Goal: Task Accomplishment & Management: Use online tool/utility

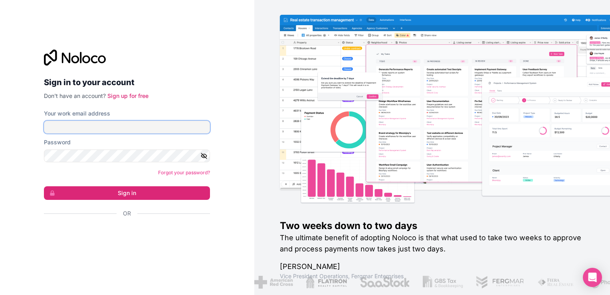
click at [131, 131] on input "Your work email address" at bounding box center [127, 127] width 166 height 13
type input "ams@boringgroup.net"
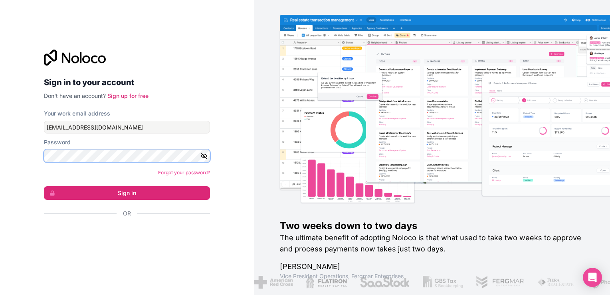
click at [44, 186] on button "Sign in" at bounding box center [127, 193] width 166 height 14
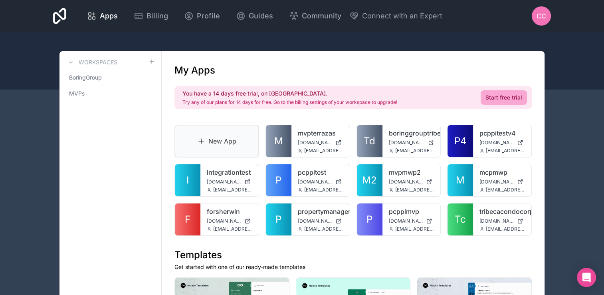
click at [218, 141] on link "New App" at bounding box center [216, 141] width 85 height 33
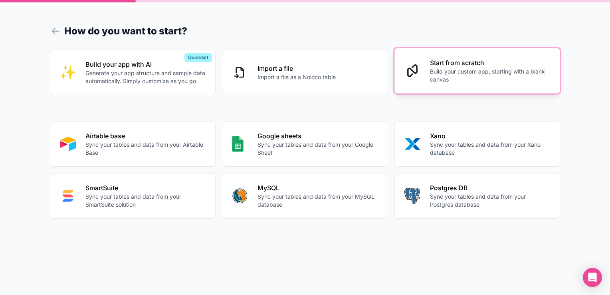
click at [455, 79] on p "Build your custom app, starting with a blank canvas" at bounding box center [490, 75] width 121 height 16
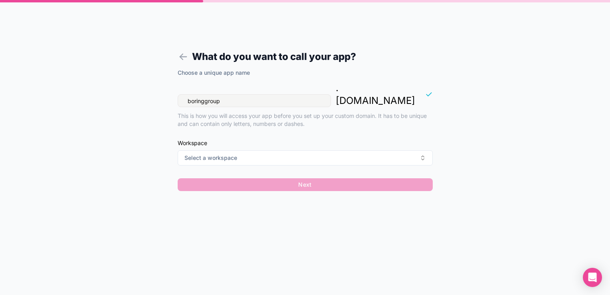
drag, startPoint x: 284, startPoint y: 91, endPoint x: 175, endPoint y: 91, distance: 109.0
click at [175, 91] on form "What do you want to call your app? Choose a unique app name boringgroup . noloc…" at bounding box center [305, 156] width 306 height 275
type input "tribecacondocorporation"
click at [184, 59] on icon at bounding box center [183, 56] width 11 height 11
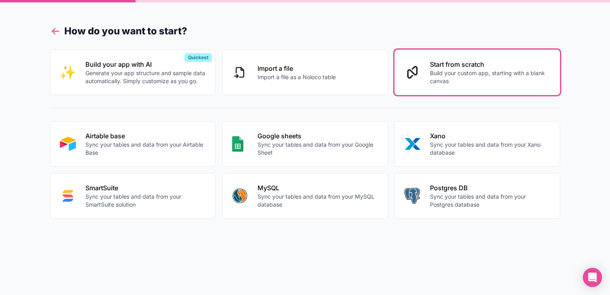
click at [59, 29] on icon at bounding box center [55, 31] width 11 height 11
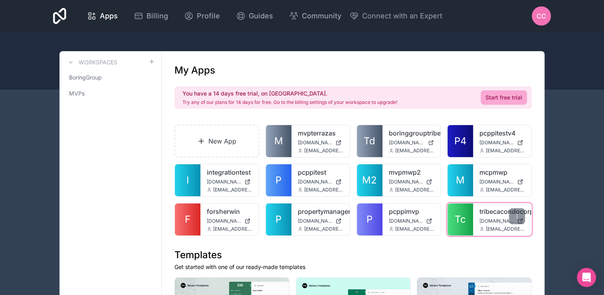
click at [484, 224] on div "tribecacondocorp tribecacondocorp.noloco.co ams@boringgroup.net" at bounding box center [502, 219] width 58 height 32
click at [458, 228] on link "Tc" at bounding box center [460, 219] width 26 height 32
